Goal: Task Accomplishment & Management: Manage account settings

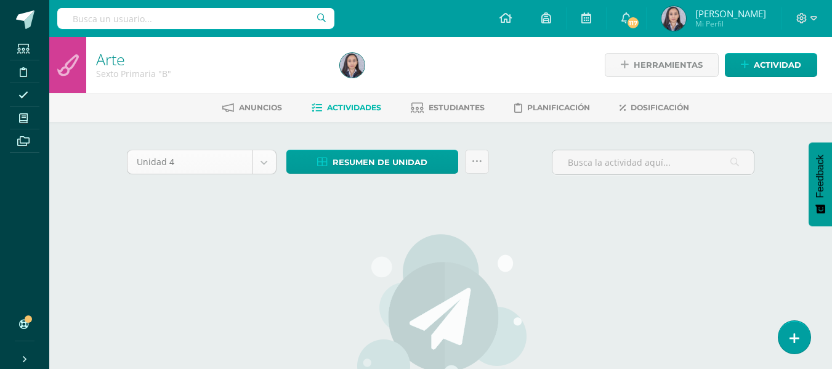
click at [272, 165] on body "Estudiantes Disciplina Asistencia Mis cursos Archivos Soporte Ayuda Reportar un…" at bounding box center [416, 266] width 832 height 532
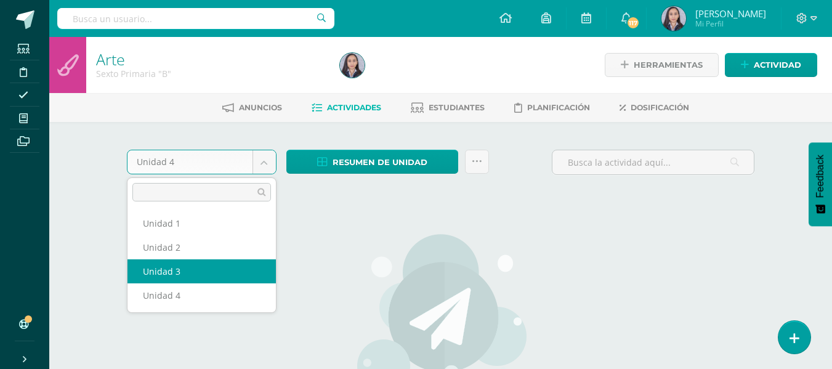
select select "Unidad 3"
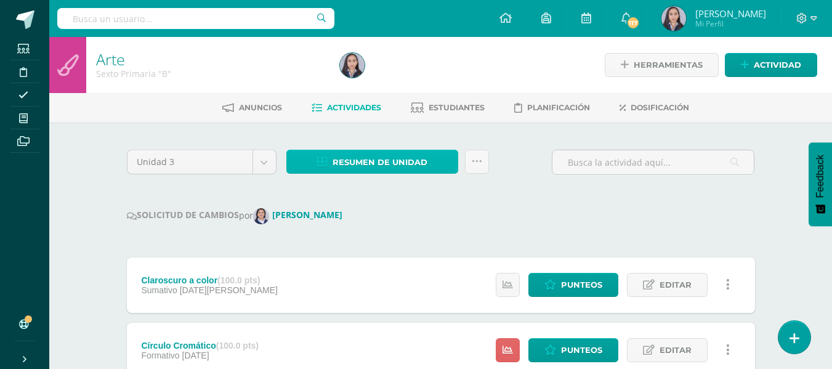
click at [395, 161] on span "Resumen de unidad" at bounding box center [379, 162] width 95 height 23
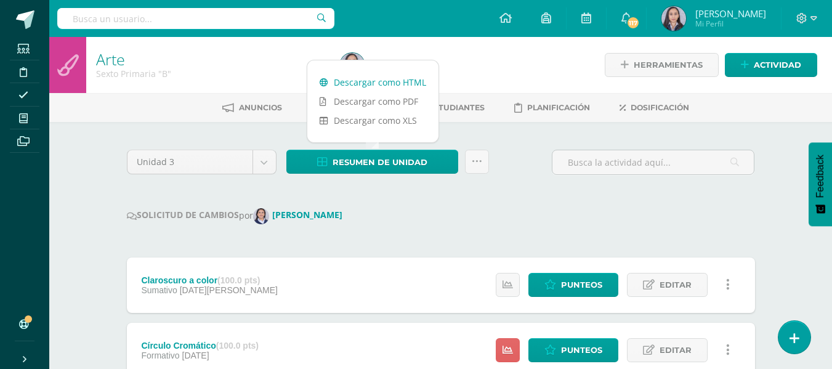
click at [361, 86] on link "Descargar como HTML" at bounding box center [372, 82] width 131 height 19
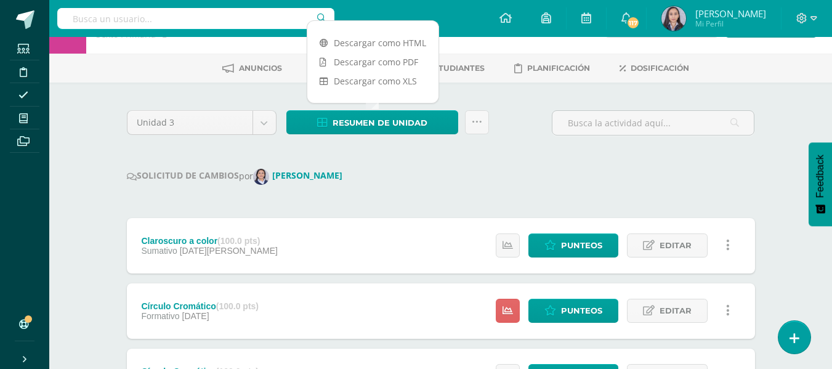
scroll to position [62, 0]
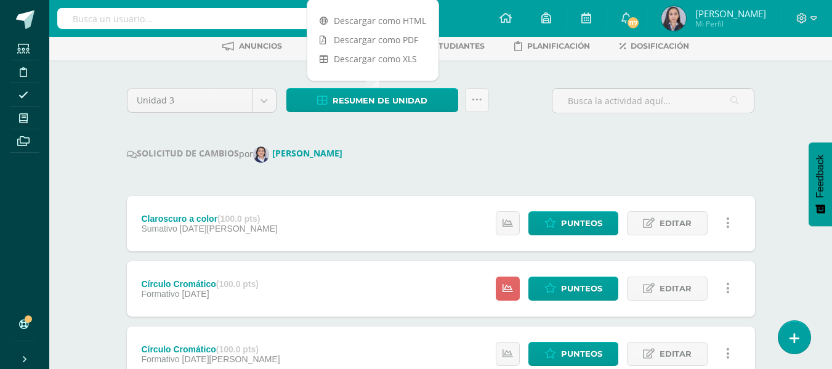
click at [548, 236] on div "Estatus de Actividad: 0 Estudiantes sin calificar 0 Estudiantes con cero Media …" at bounding box center [616, 223] width 278 height 55
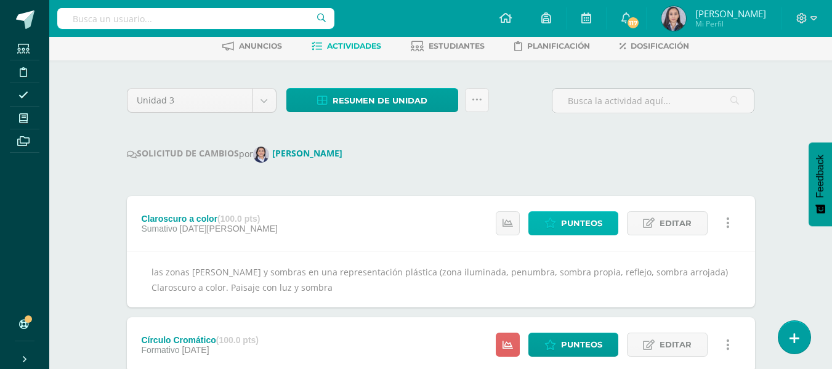
click at [546, 224] on icon at bounding box center [550, 223] width 12 height 10
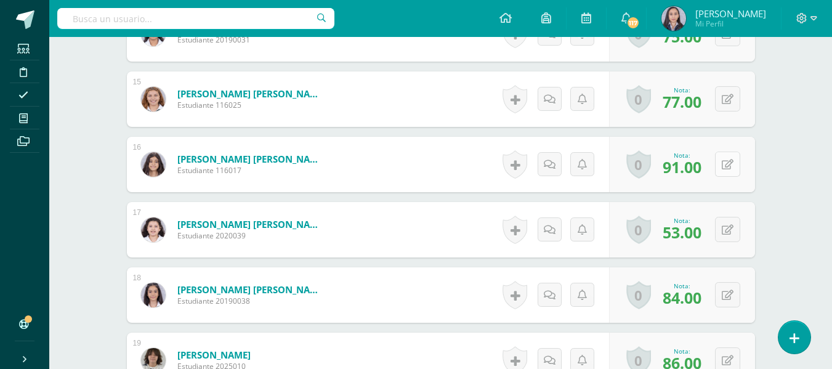
scroll to position [1294, 0]
click at [714, 167] on div "0 Logros Logros obtenidos Aún no hay logros agregados Nota: 91.00" at bounding box center [682, 163] width 146 height 55
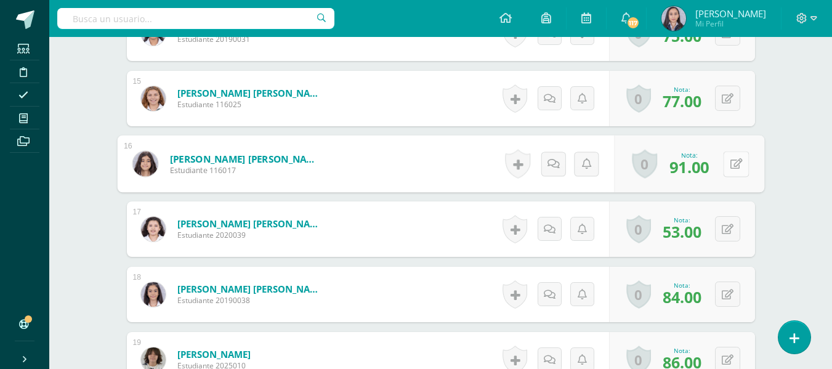
click at [724, 171] on button at bounding box center [736, 164] width 26 height 26
type input "100"
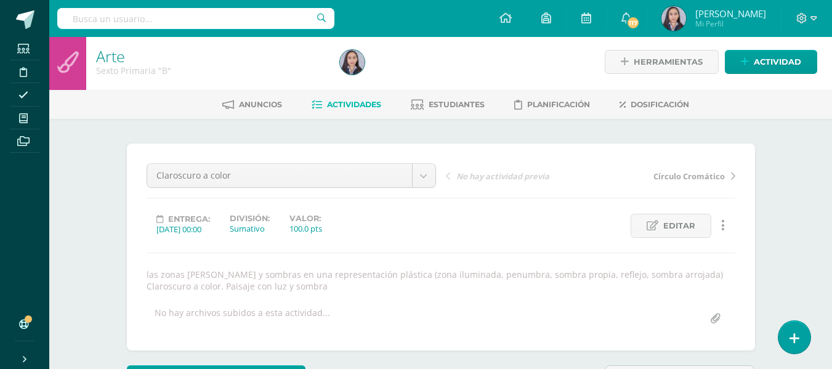
scroll to position [0, 0]
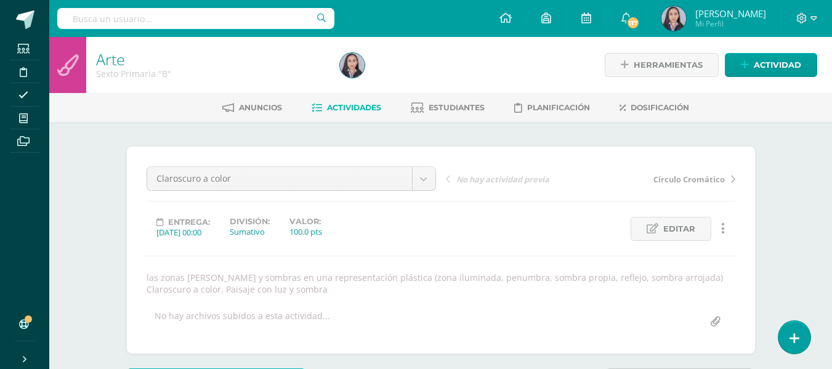
click at [332, 110] on span "Actividades" at bounding box center [354, 107] width 54 height 9
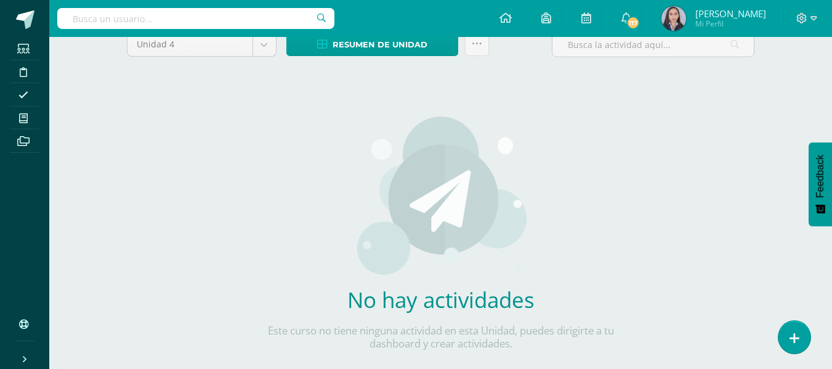
scroll to position [123, 0]
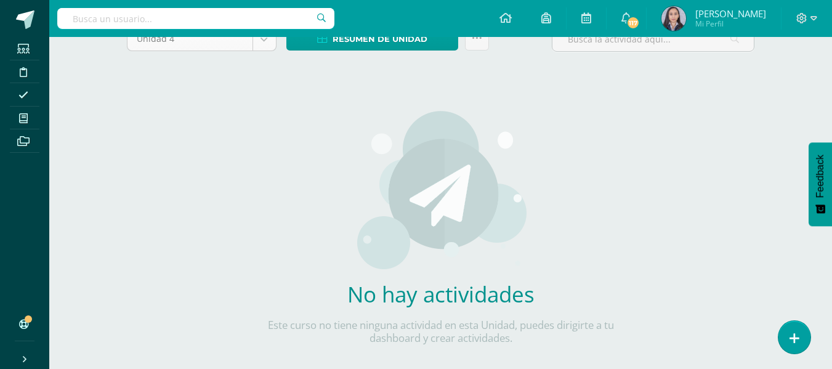
click at [263, 45] on body "Estudiantes Disciplina Asistencia Mis cursos Archivos Soporte Ayuda Reportar un…" at bounding box center [416, 143] width 832 height 532
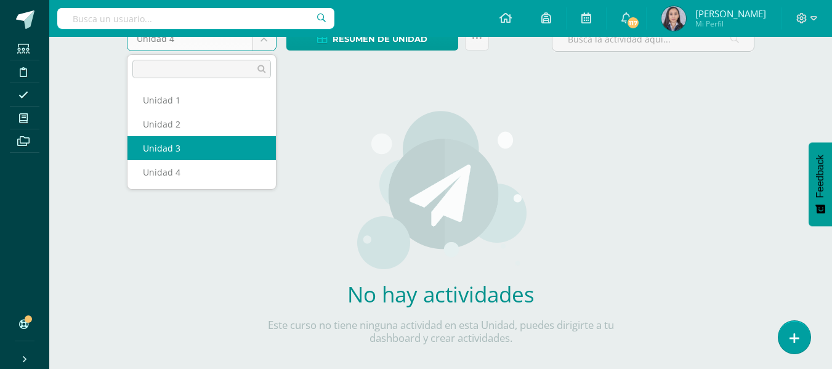
select select "Unidad 3"
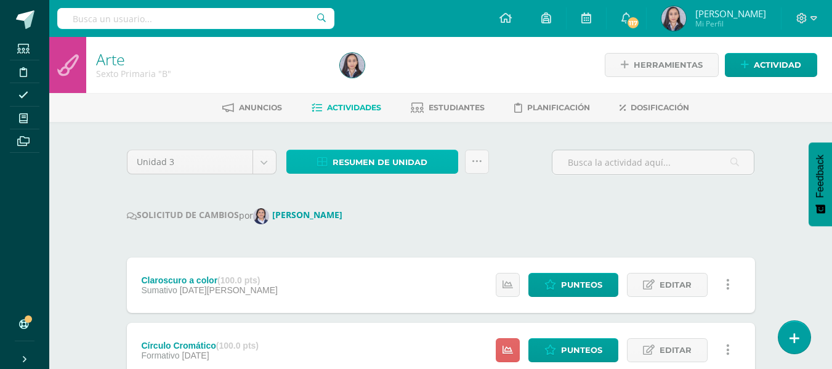
click at [372, 151] on span "Resumen de unidad" at bounding box center [379, 162] width 95 height 23
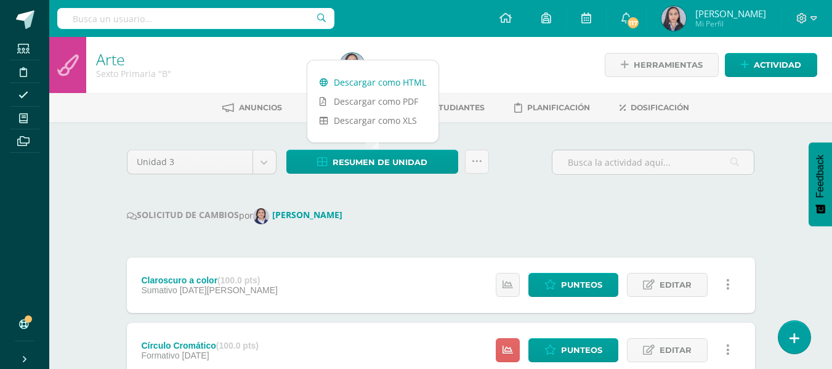
click at [381, 86] on link "Descargar como HTML" at bounding box center [372, 82] width 131 height 19
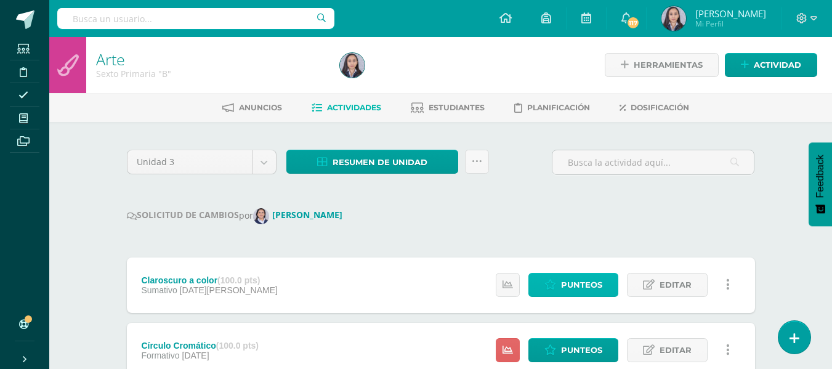
click at [595, 289] on span "Punteos" at bounding box center [581, 284] width 41 height 23
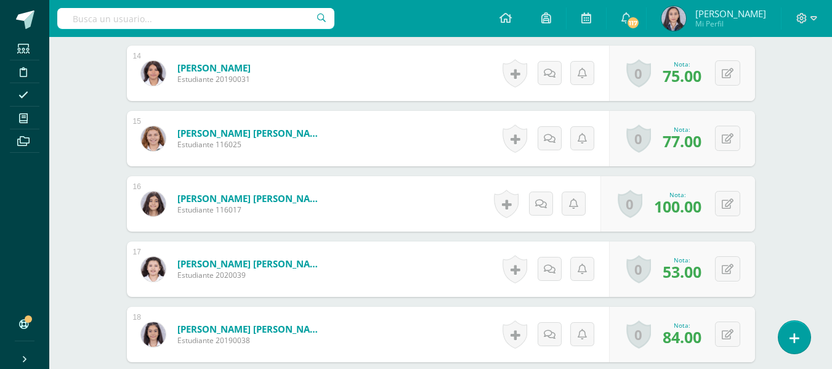
scroll to position [1257, 0]
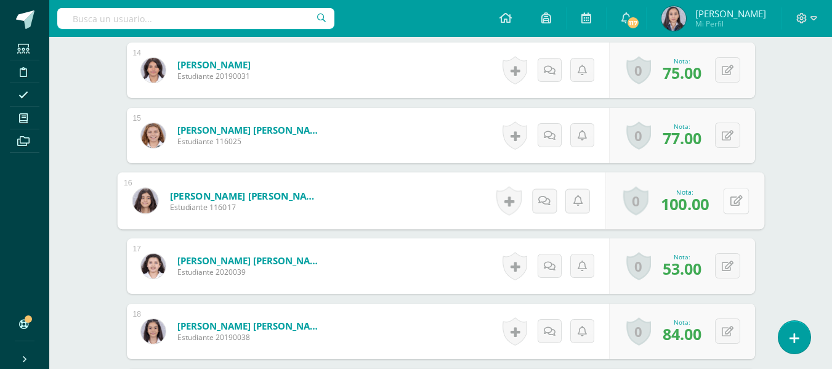
click at [728, 207] on button at bounding box center [736, 201] width 26 height 26
type input "91"
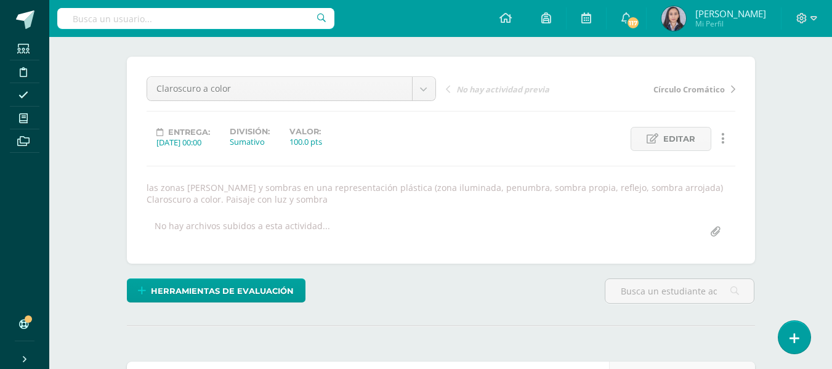
scroll to position [0, 0]
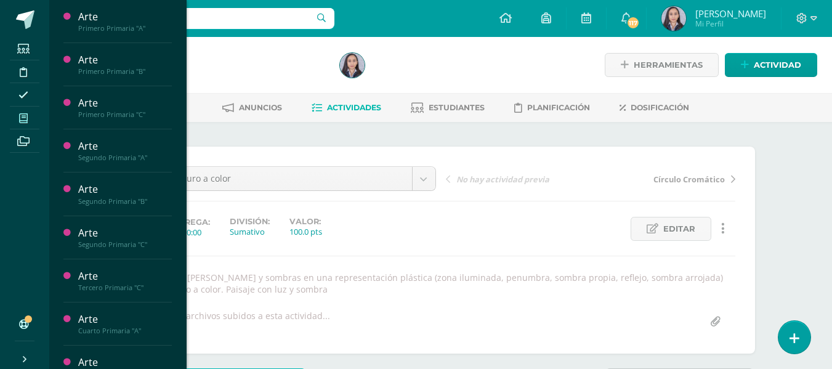
click at [19, 117] on icon at bounding box center [23, 118] width 9 height 10
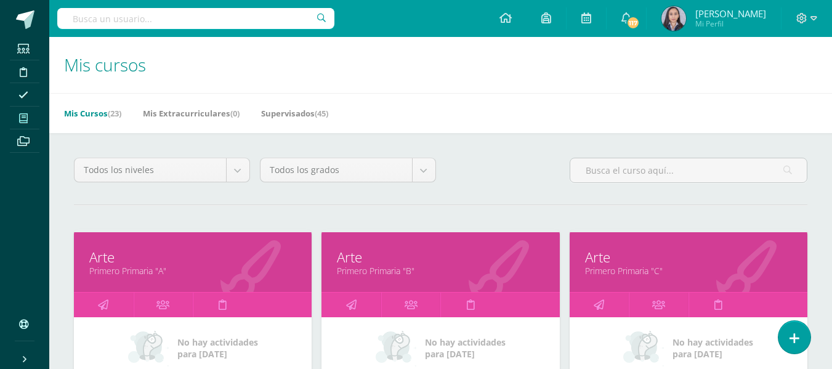
click at [523, 50] on h1 "Mis cursos" at bounding box center [440, 65] width 753 height 56
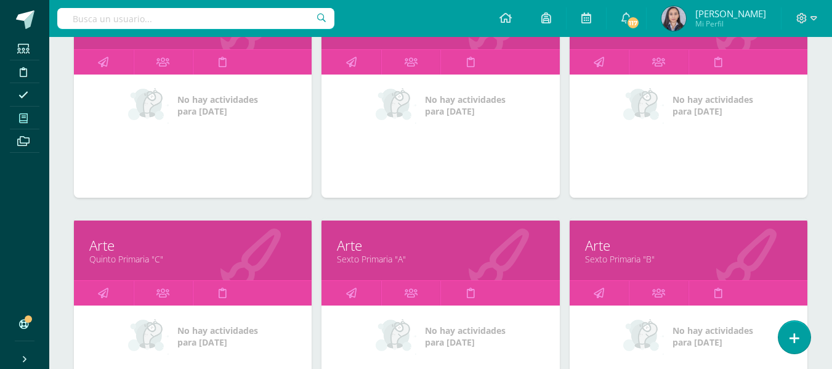
scroll to position [938, 0]
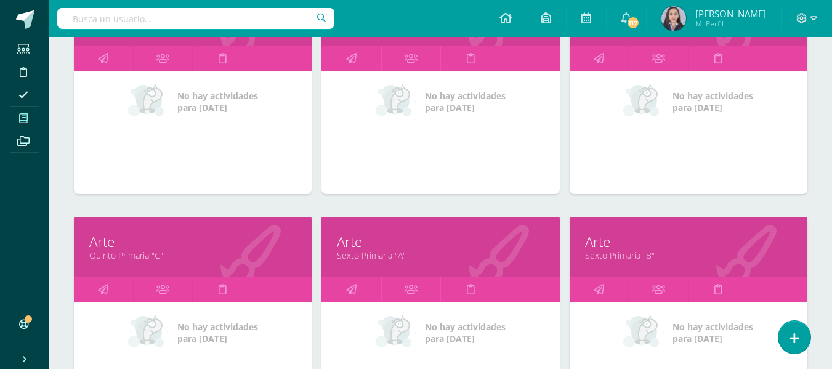
click at [614, 253] on link "Sexto Primaria "B"" at bounding box center [688, 255] width 207 height 12
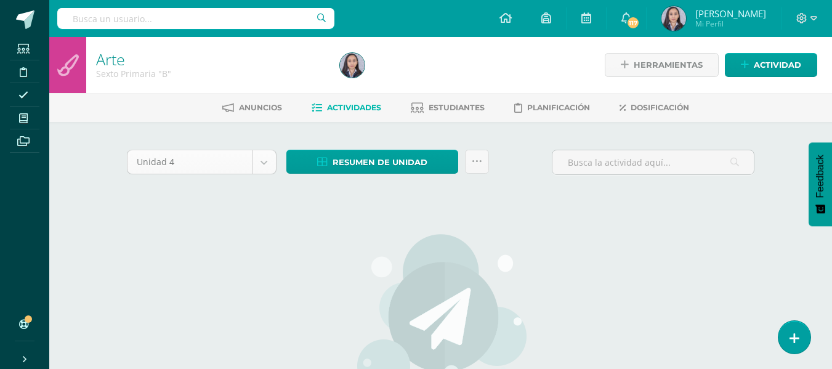
click at [254, 167] on body "Estudiantes Disciplina Asistencia Mis cursos Archivos Soporte Ayuda Reportar un…" at bounding box center [416, 266] width 832 height 532
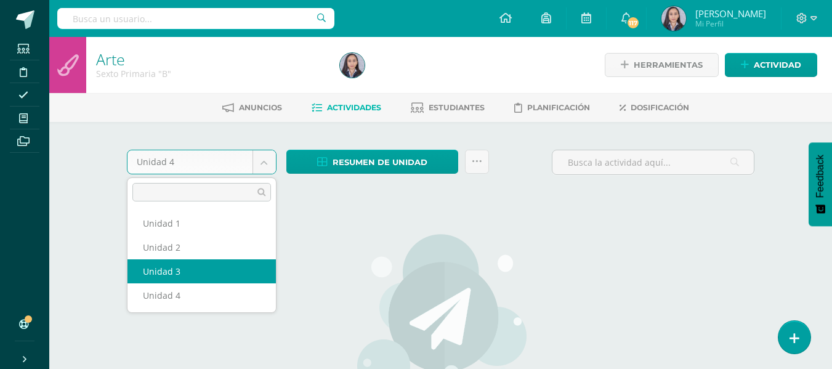
select select "Unidad 3"
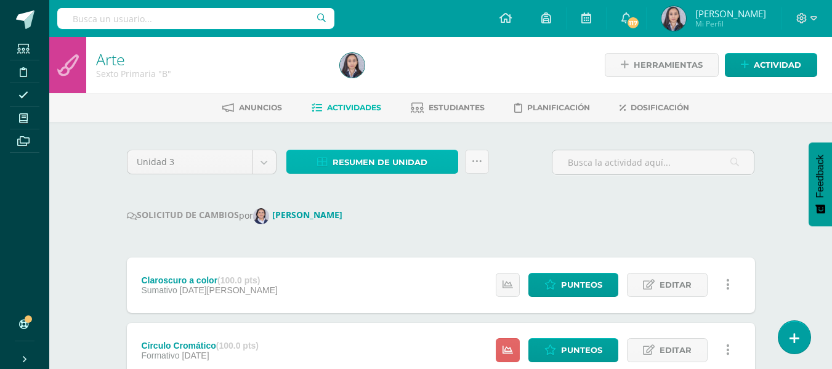
click at [395, 170] on span "Resumen de unidad" at bounding box center [379, 162] width 95 height 23
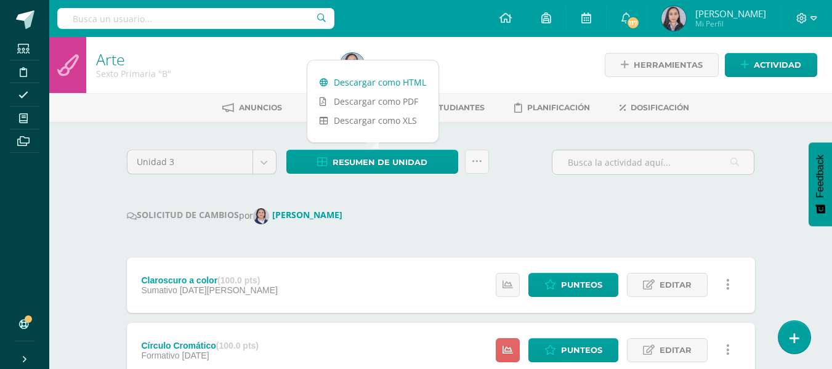
click at [394, 84] on link "Descargar como HTML" at bounding box center [372, 82] width 131 height 19
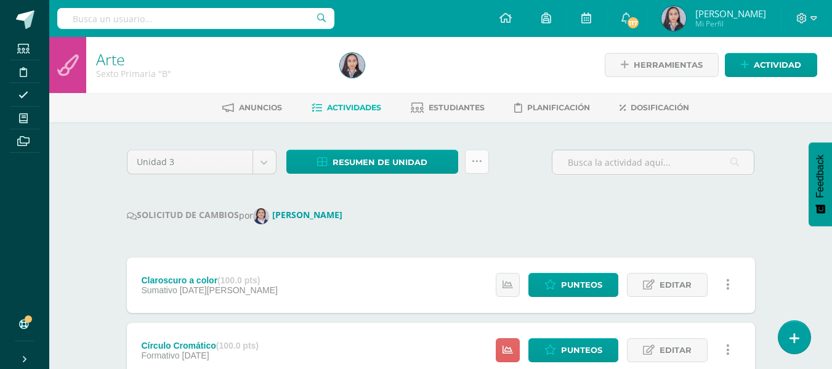
click at [473, 167] on link at bounding box center [477, 162] width 24 height 24
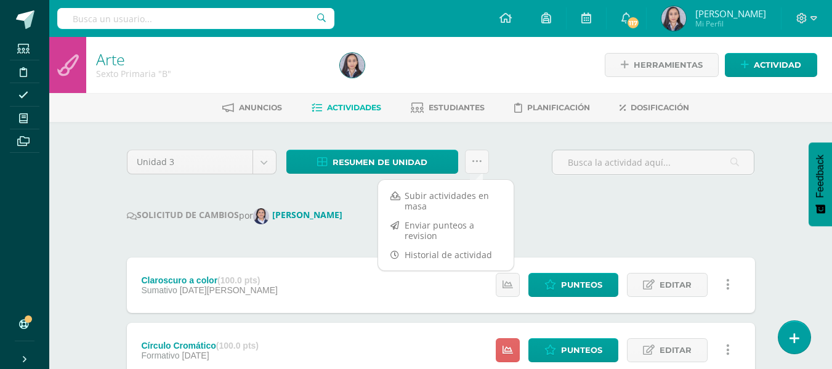
click at [539, 223] on div "SOLICITUD DE CAMBIOS por Claudia Ordóñez" at bounding box center [441, 216] width 628 height 16
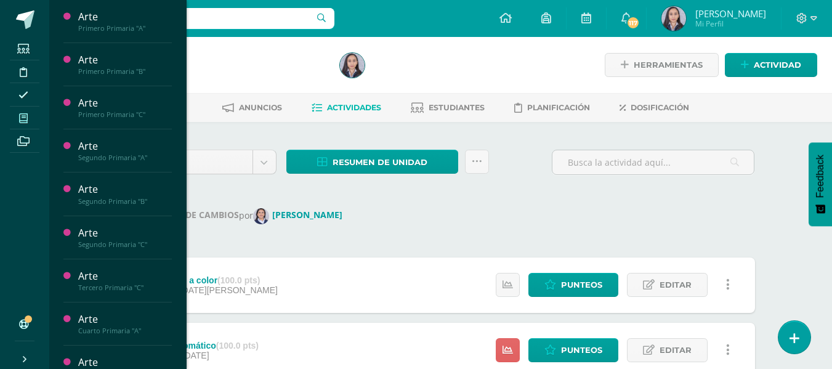
click at [22, 122] on icon at bounding box center [23, 118] width 9 height 10
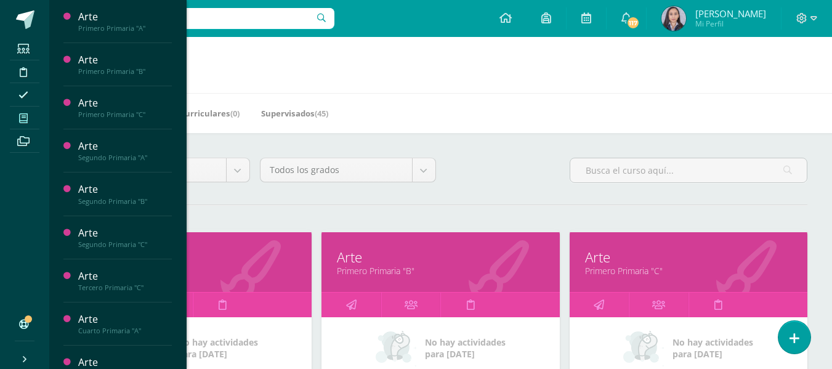
click at [463, 92] on h1 "Mis cursos" at bounding box center [440, 65] width 753 height 56
